Goal: Contribute content: Contribute content

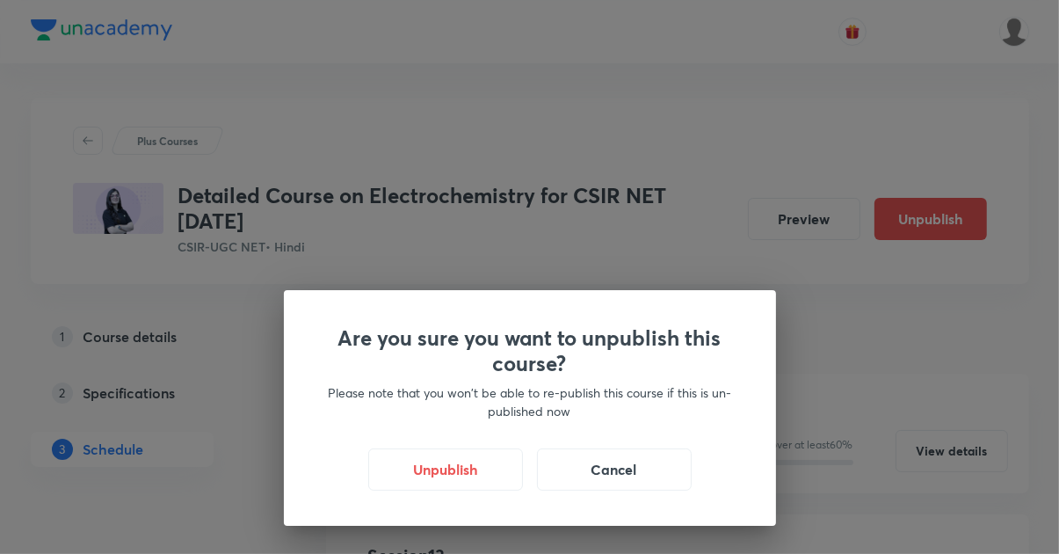
click at [450, 473] on button "Unpublish" at bounding box center [445, 469] width 155 height 42
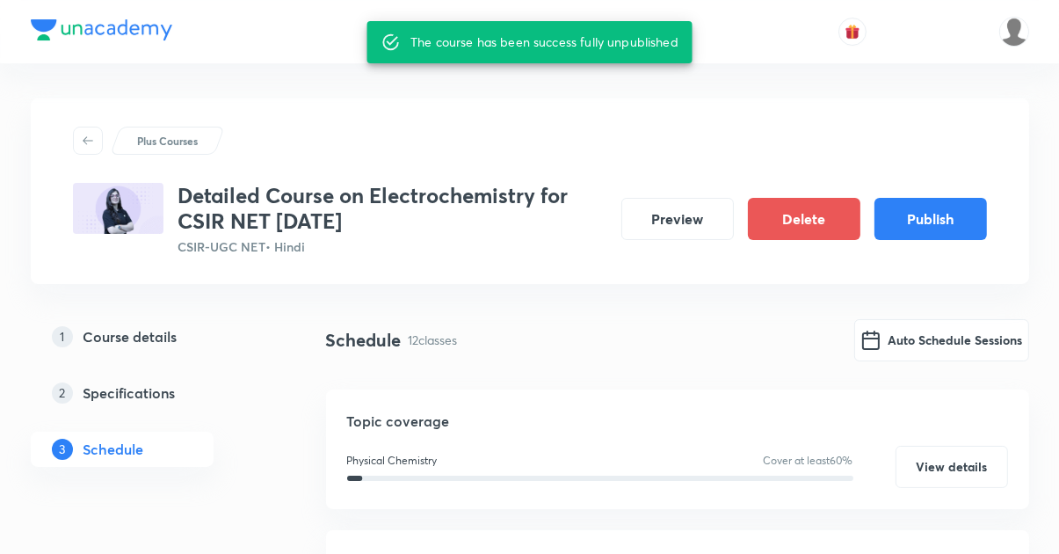
click at [943, 335] on button "Auto Schedule Sessions" at bounding box center [941, 340] width 175 height 42
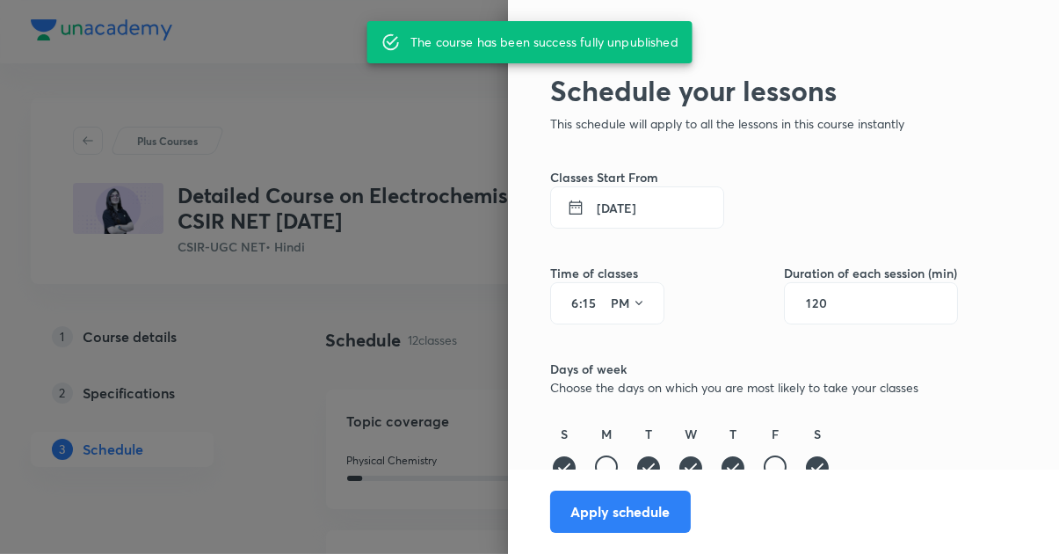
click at [599, 299] on input "15" at bounding box center [593, 303] width 21 height 14
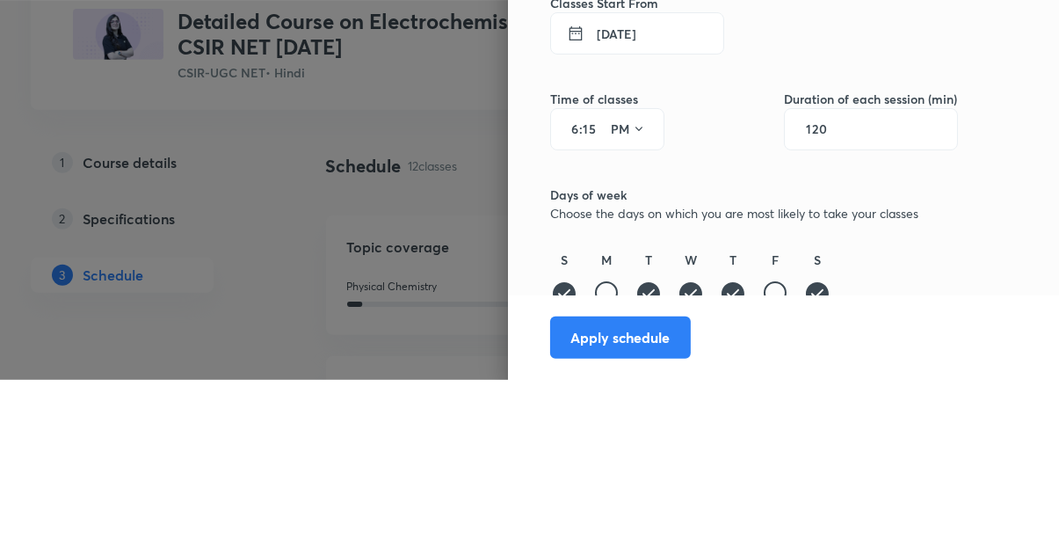
type input "1"
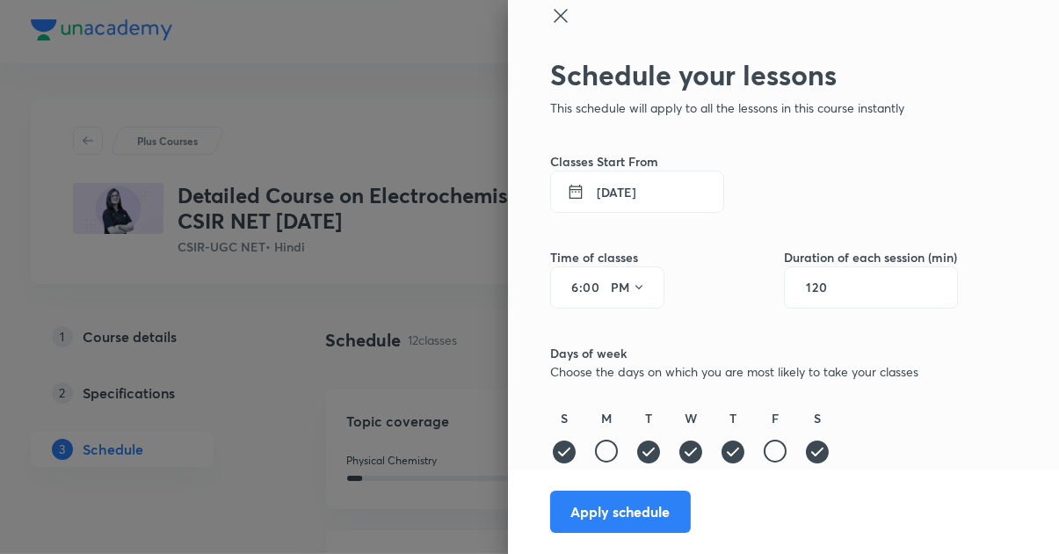
type input "00"
click at [646, 515] on button "Apply schedule" at bounding box center [620, 511] width 141 height 42
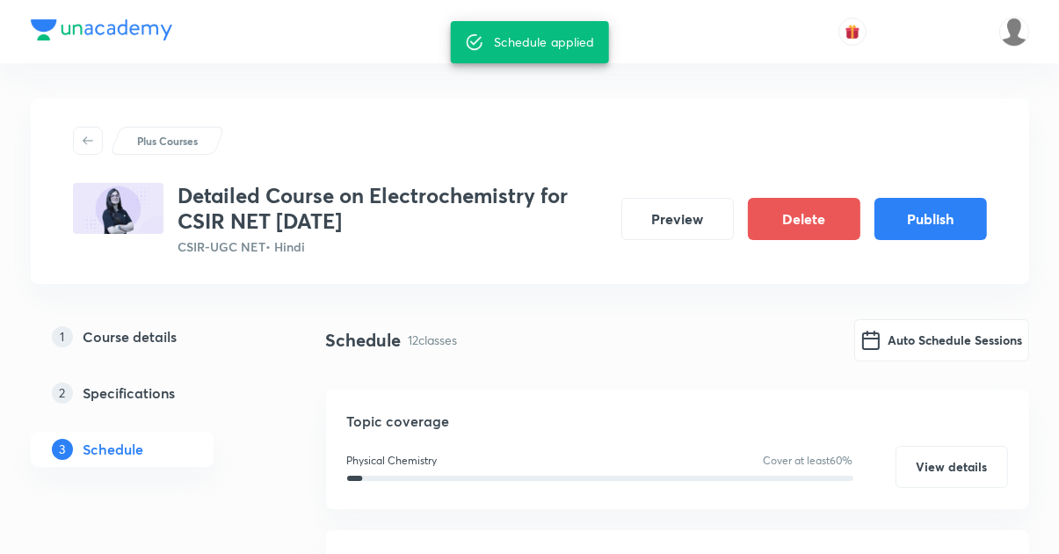
click at [951, 345] on button "Auto Schedule Sessions" at bounding box center [941, 340] width 175 height 42
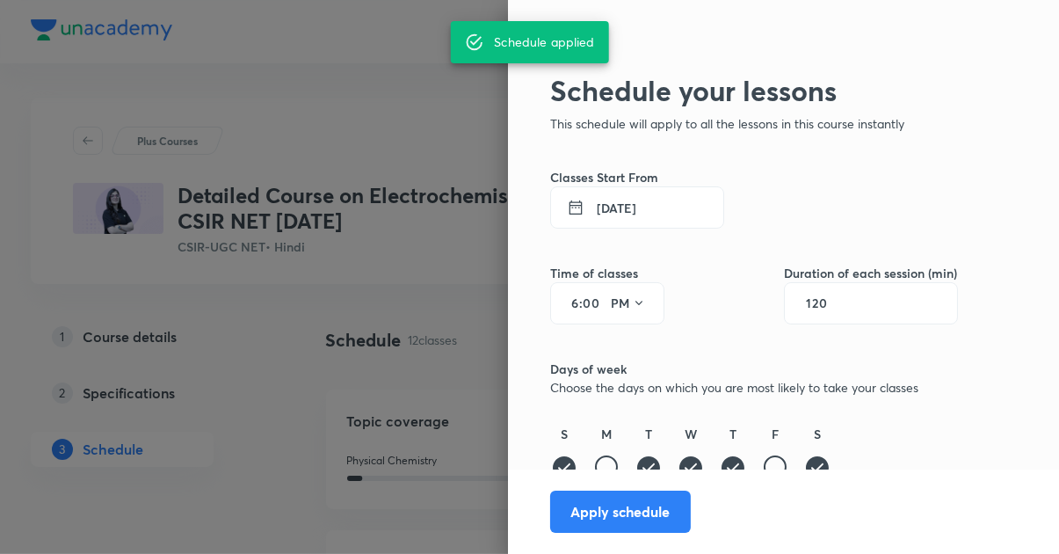
click at [646, 302] on button "PM" at bounding box center [628, 303] width 49 height 28
click at [575, 302] on div at bounding box center [529, 277] width 1059 height 554
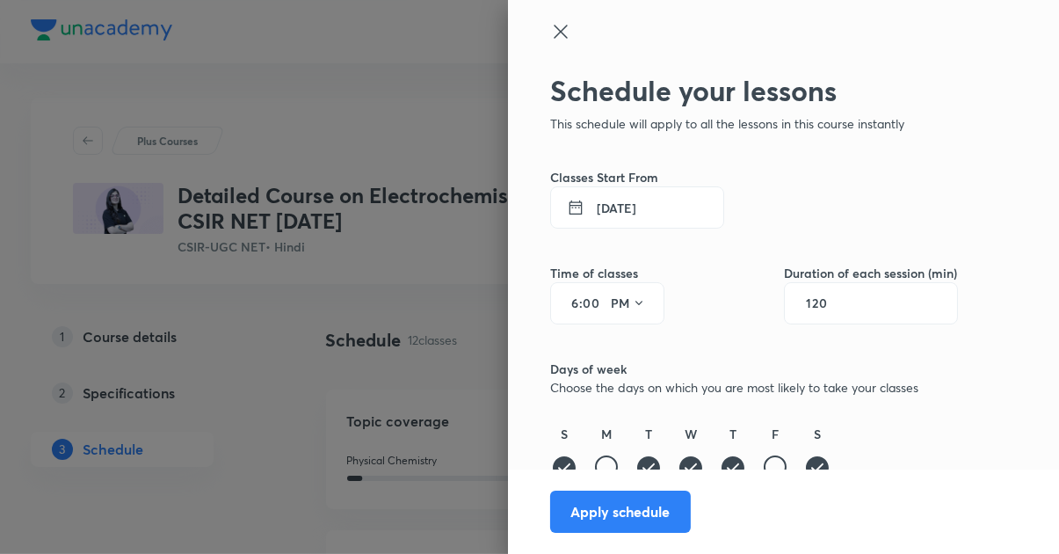
click at [598, 301] on input "00" at bounding box center [593, 303] width 21 height 14
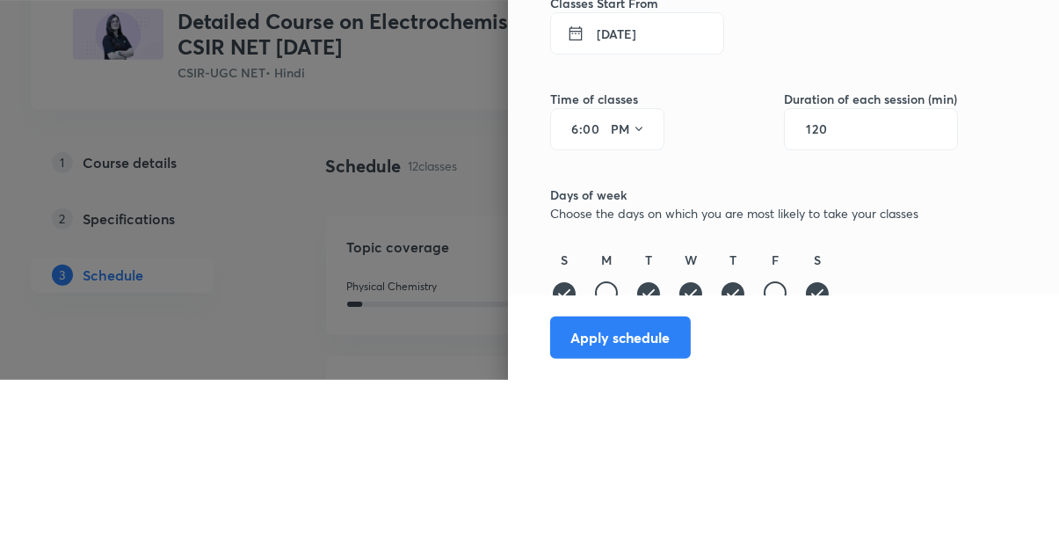
type input "0"
type input "55"
click at [577, 301] on input "6" at bounding box center [568, 303] width 21 height 14
type input "5"
click at [1017, 344] on div "Schedule your lessons This schedule will apply to all the lessons in this cours…" at bounding box center [783, 277] width 551 height 554
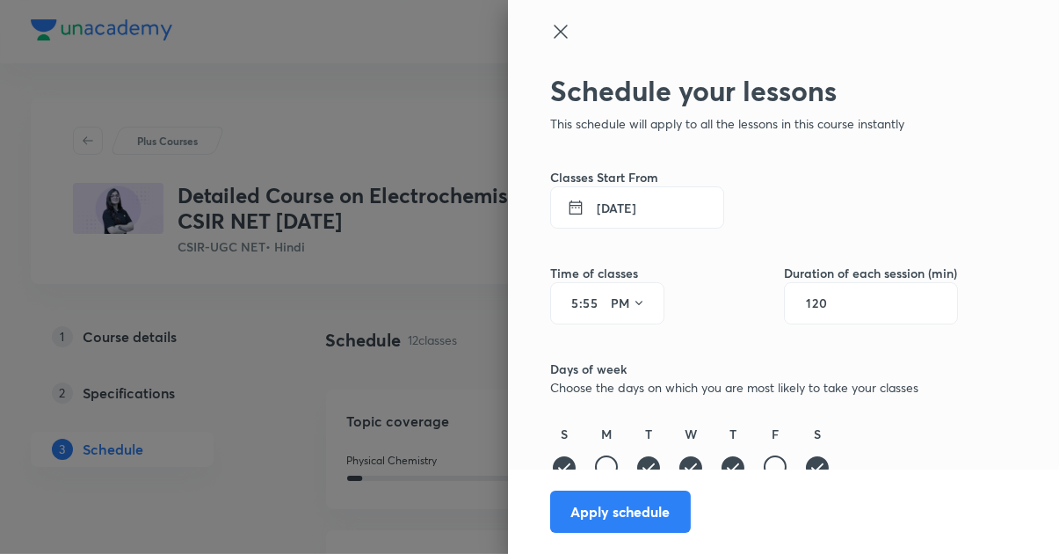
click at [652, 512] on button "Apply schedule" at bounding box center [620, 511] width 141 height 42
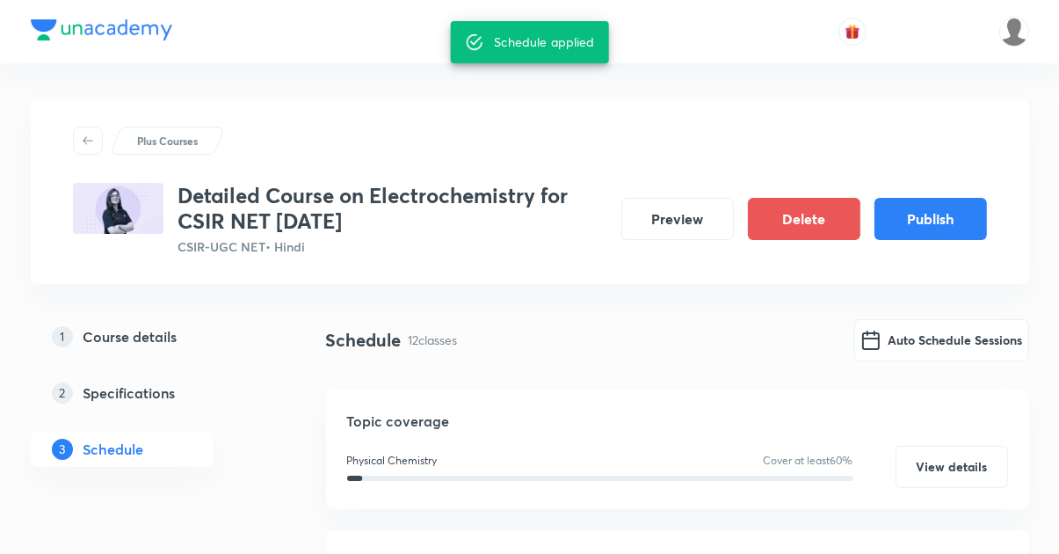
click at [941, 211] on button "Publish" at bounding box center [931, 219] width 113 height 42
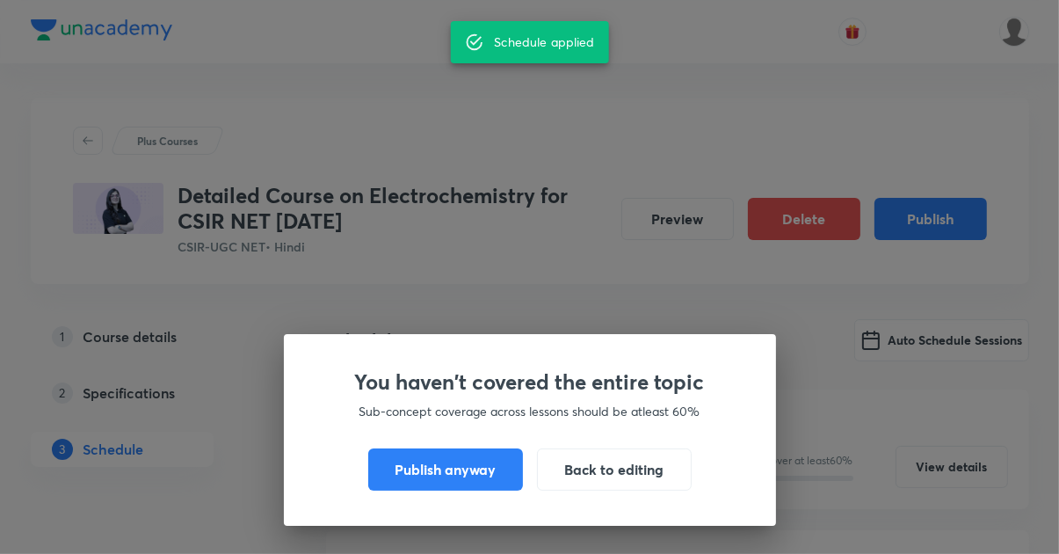
click at [459, 475] on button "Publish anyway" at bounding box center [445, 469] width 155 height 42
